Goal: Information Seeking & Learning: Learn about a topic

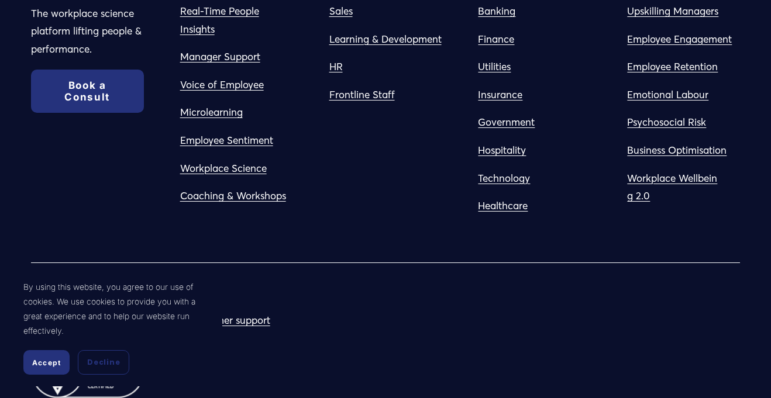
scroll to position [2039, 0]
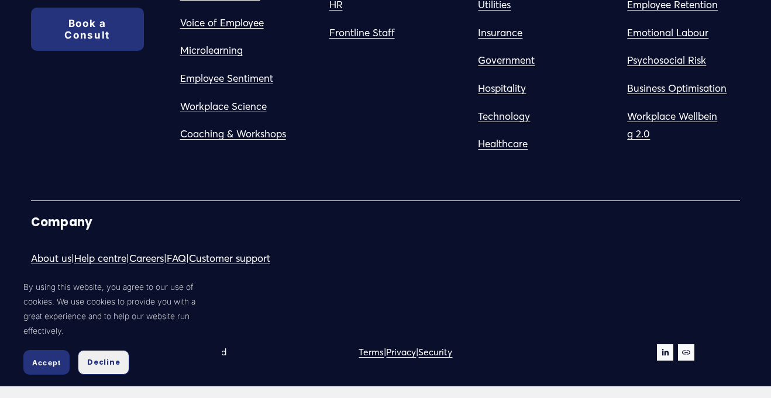
click at [92, 368] on button "Decline" at bounding box center [103, 362] width 51 height 25
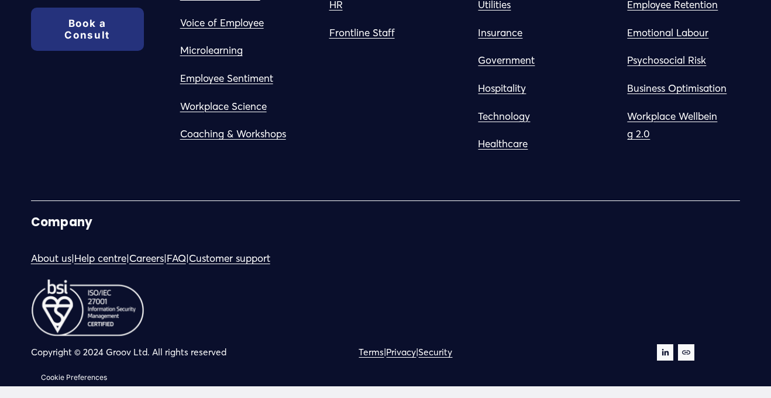
click at [44, 261] on link "About us" at bounding box center [51, 259] width 40 height 18
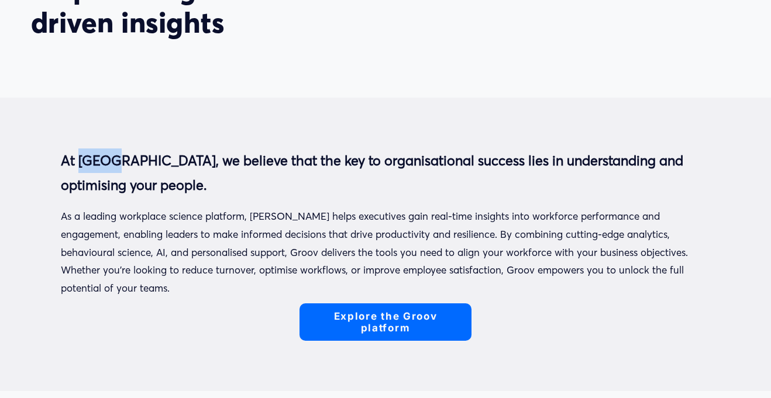
drag, startPoint x: 78, startPoint y: 160, endPoint x: 113, endPoint y: 165, distance: 35.5
click at [113, 165] on strong "At Groov, we believe that the key to organisational success lies in understandi…" at bounding box center [374, 173] width 626 height 42
copy strong "Groov"
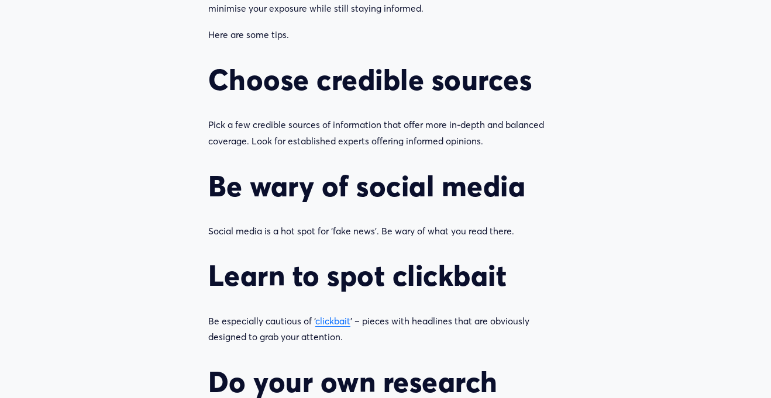
scroll to position [802, 0]
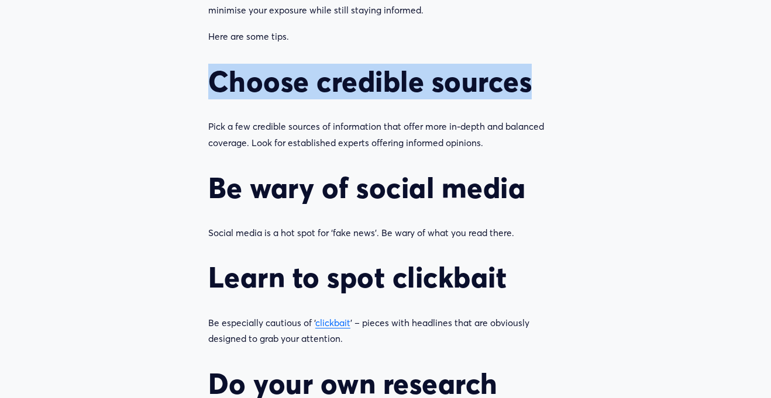
drag, startPoint x: 192, startPoint y: 72, endPoint x: 592, endPoint y: 61, distance: 400.1
click at [592, 61] on article "Sensationalism: How to avoid it May 19 Written By Ian Bishop How to minimise yo…" at bounding box center [385, 135] width 771 height 1767
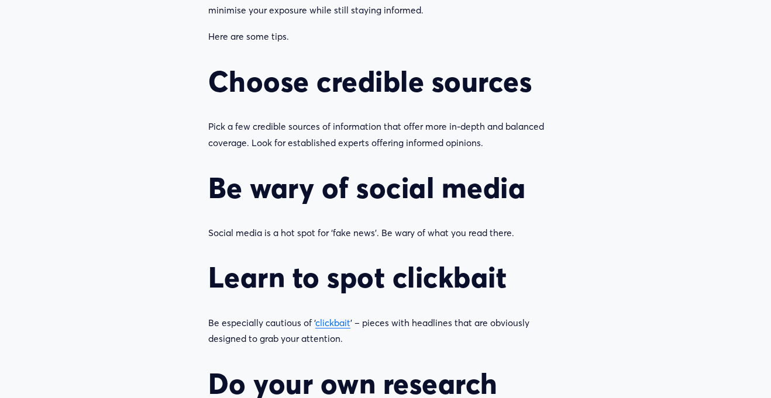
click at [422, 119] on p "Pick a few credible sources of information that offer more in-depth and balance…" at bounding box center [385, 135] width 354 height 33
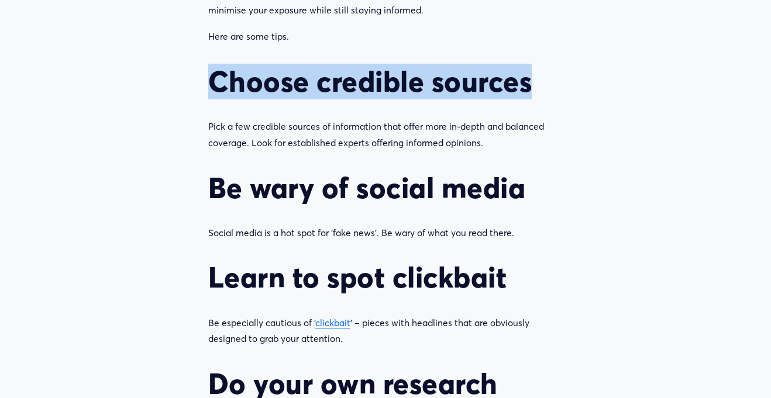
drag, startPoint x: 191, startPoint y: 72, endPoint x: 551, endPoint y: 70, distance: 360.8
click at [551, 70] on article "Sensationalism: How to avoid it May 19 Written By Ian Bishop How to minimise yo…" at bounding box center [385, 135] width 771 height 1767
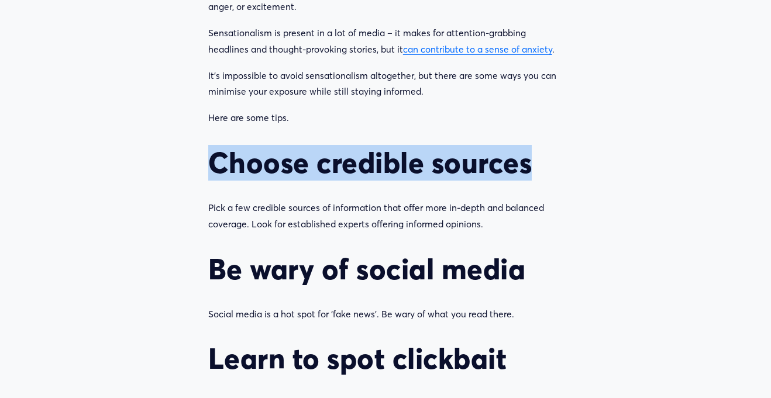
scroll to position [710, 0]
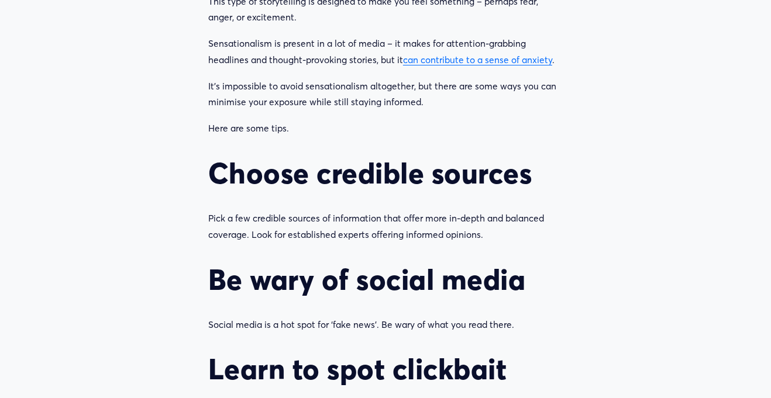
click at [311, 129] on p "Here are some tips." at bounding box center [385, 128] width 354 height 16
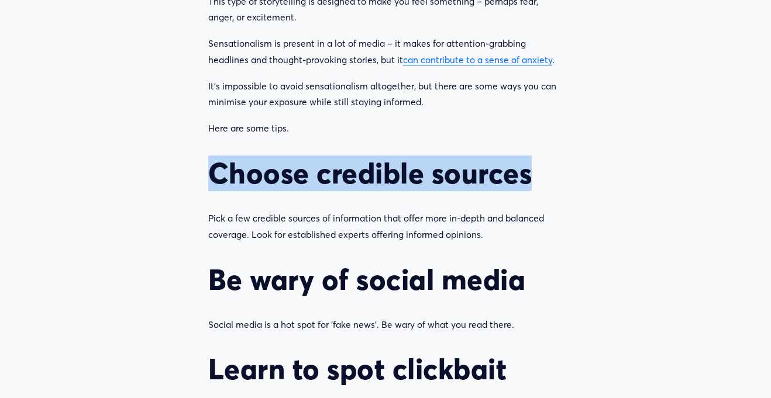
drag, startPoint x: 209, startPoint y: 185, endPoint x: 604, endPoint y: 171, distance: 394.9
click at [604, 171] on article "Sensationalism: How to avoid it May 19 Written By Ian Bishop How to minimise yo…" at bounding box center [385, 227] width 771 height 1767
